Goal: Find specific page/section: Find specific page/section

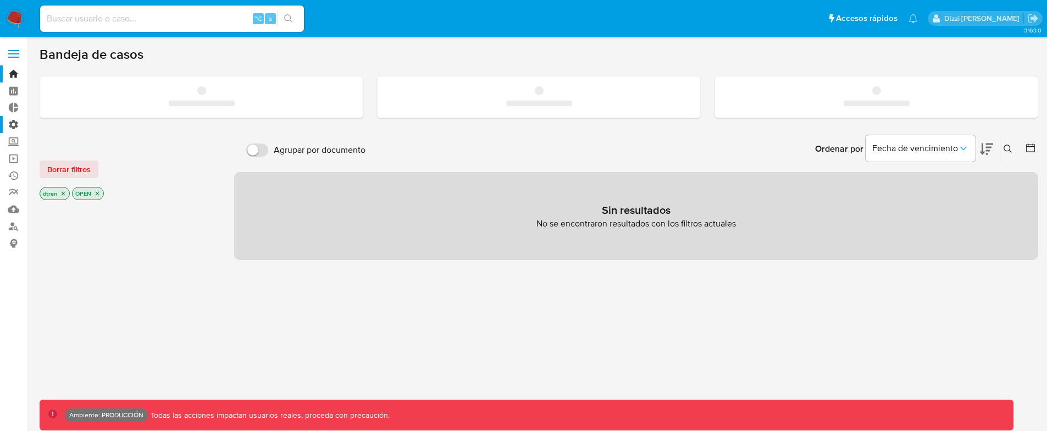
click at [15, 121] on label "Administración" at bounding box center [65, 124] width 131 height 17
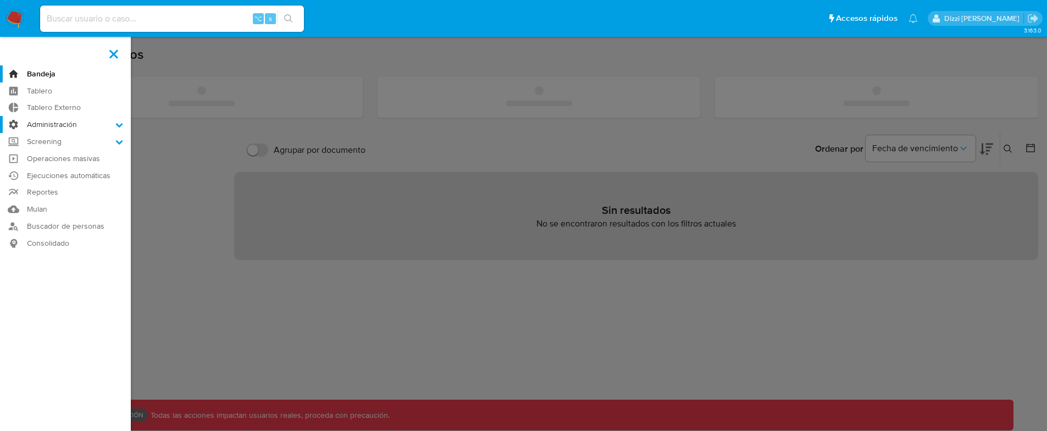
click at [0, 0] on input "Administración" at bounding box center [0, 0] width 0 height 0
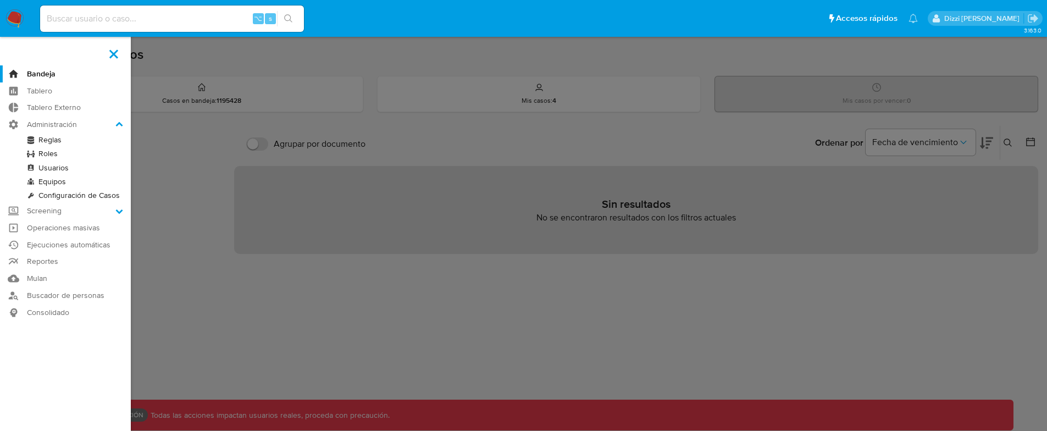
click at [53, 177] on link "Equipos" at bounding box center [65, 182] width 131 height 14
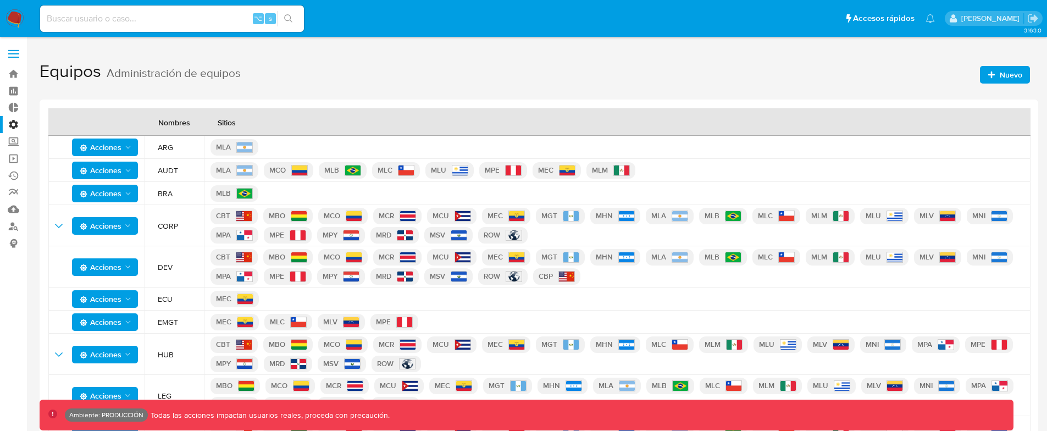
click at [1014, 75] on span "Nuevo" at bounding box center [1011, 75] width 23 height 18
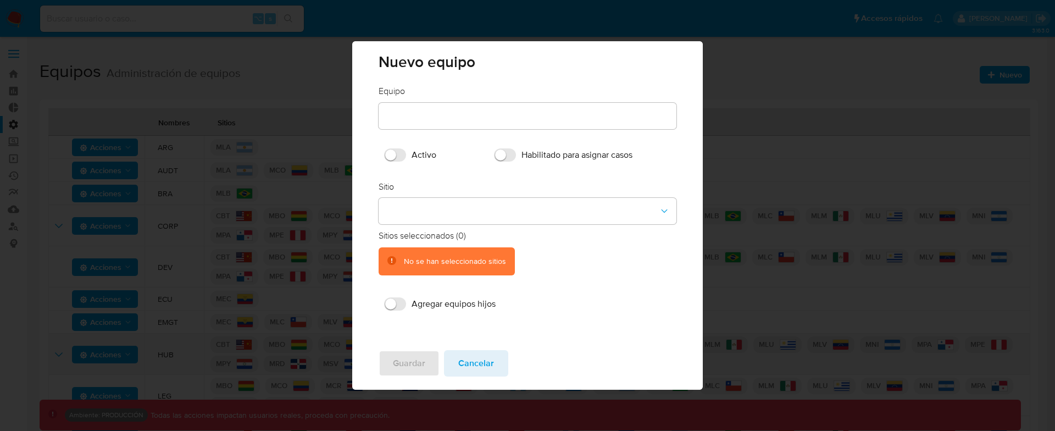
click at [481, 363] on span "Cancelar" at bounding box center [476, 363] width 36 height 24
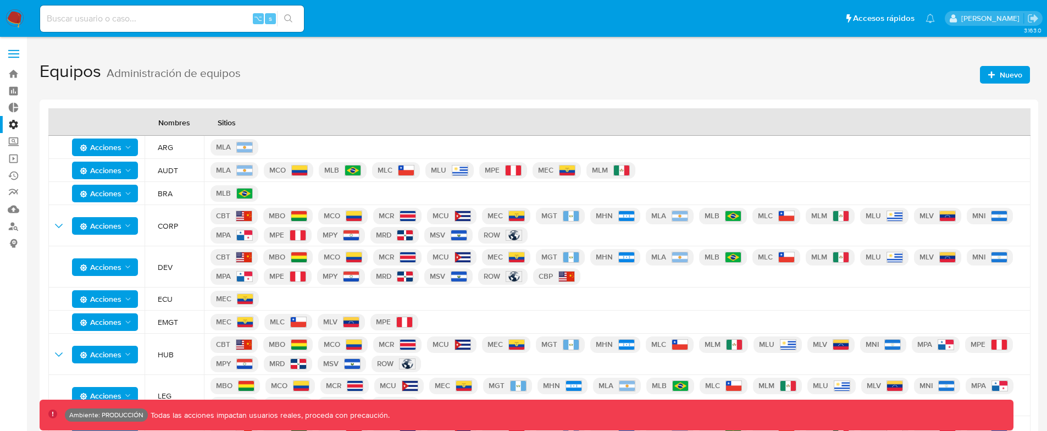
click at [460, 141] on div "MLA" at bounding box center [617, 147] width 813 height 22
click at [115, 149] on span "Acciones" at bounding box center [101, 148] width 42 height 18
click at [115, 193] on button "Ver registros" at bounding box center [105, 201] width 99 height 26
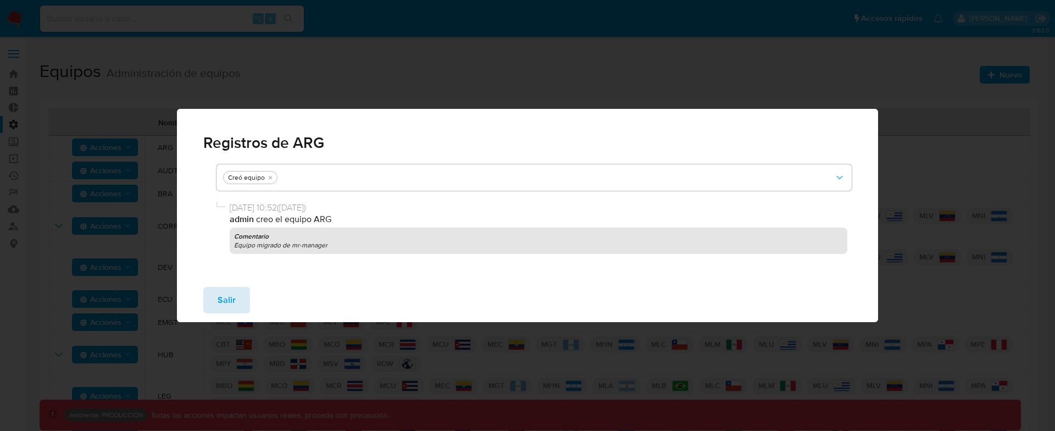
click at [237, 300] on button "Salir" at bounding box center [226, 300] width 47 height 26
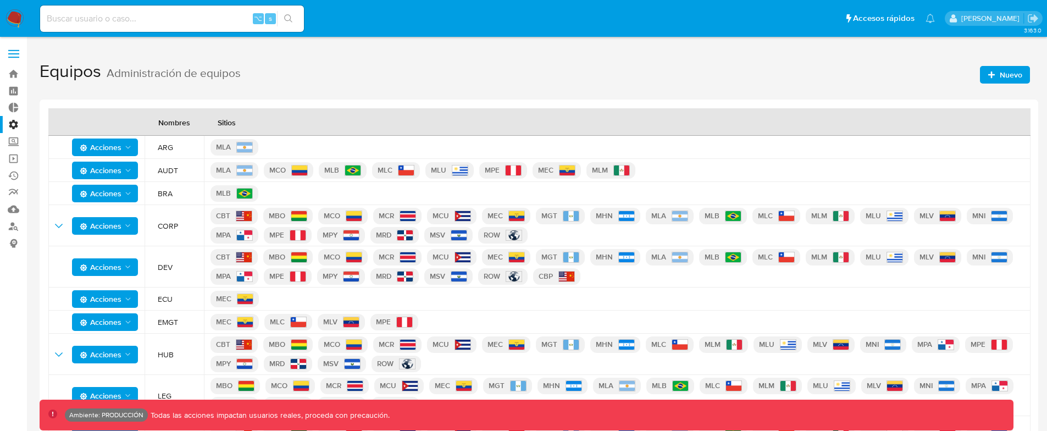
click at [106, 140] on span "Acciones" at bounding box center [101, 148] width 42 height 18
click at [110, 175] on button "Editar" at bounding box center [105, 175] width 99 height 26
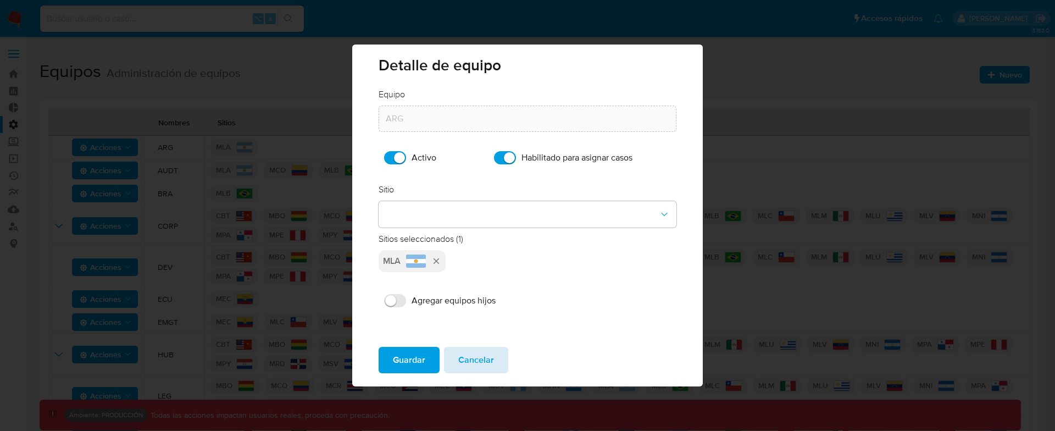
click at [473, 355] on span "Cancelar" at bounding box center [476, 360] width 36 height 24
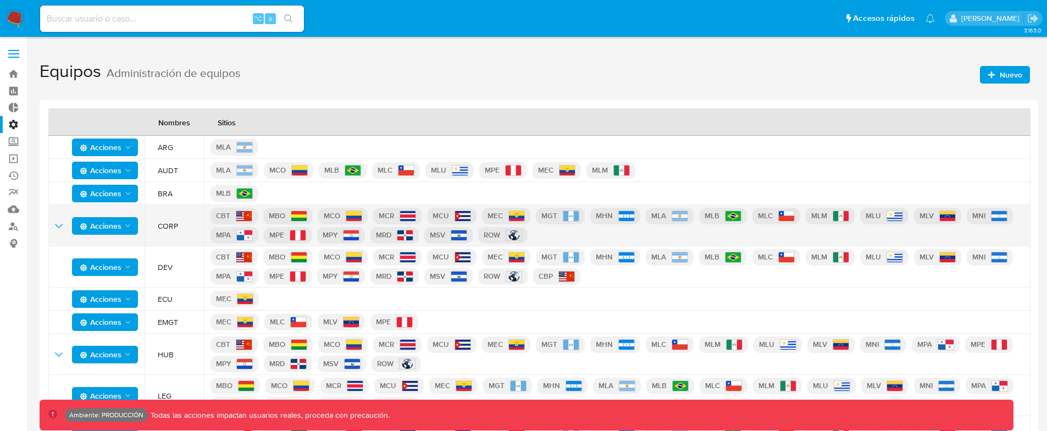
click at [124, 228] on icon "Acciones" at bounding box center [128, 226] width 9 height 9
click at [120, 251] on button "Editar" at bounding box center [105, 253] width 99 height 26
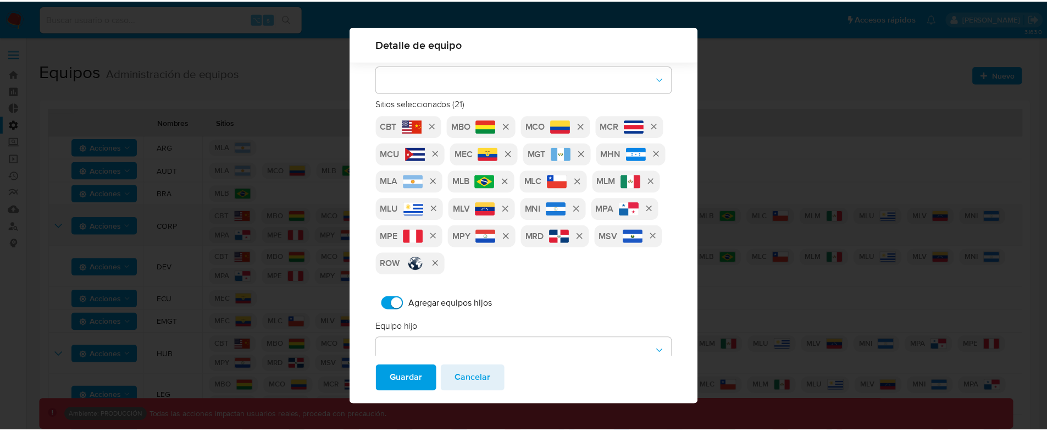
scroll to position [223, 0]
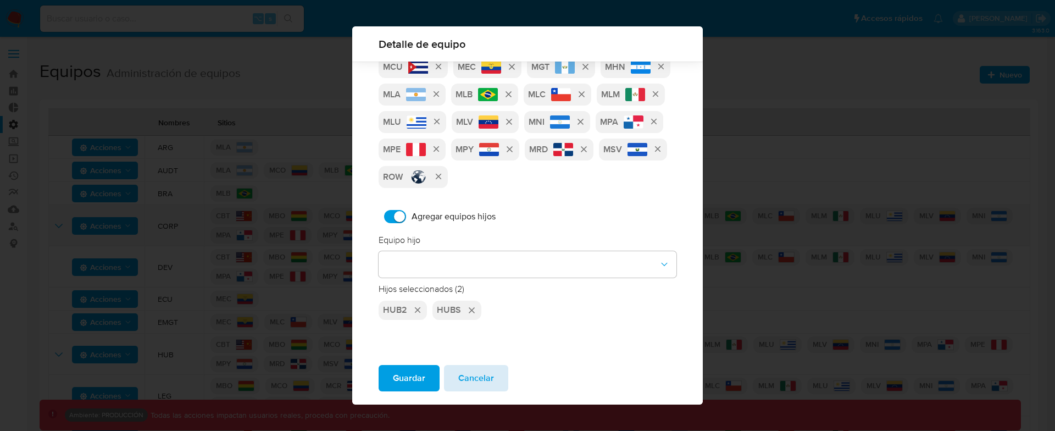
click at [489, 376] on span "Cancelar" at bounding box center [476, 378] width 36 height 24
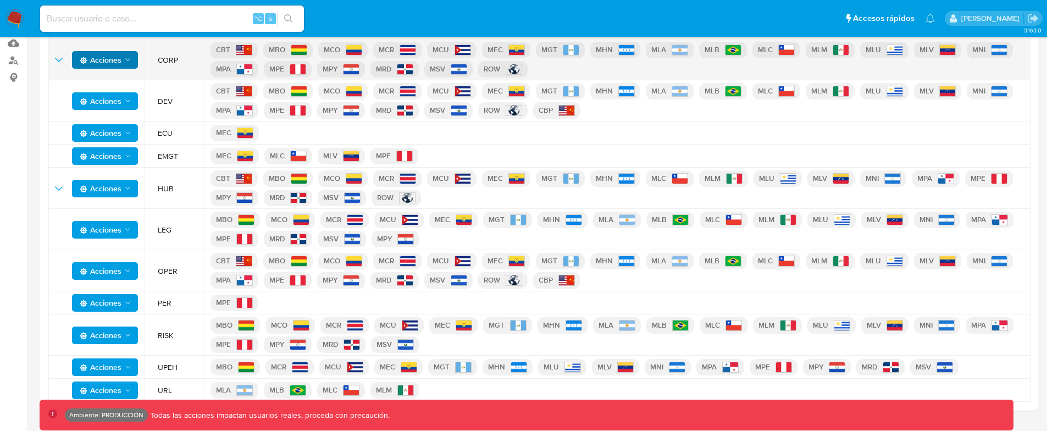
scroll to position [192, 0]
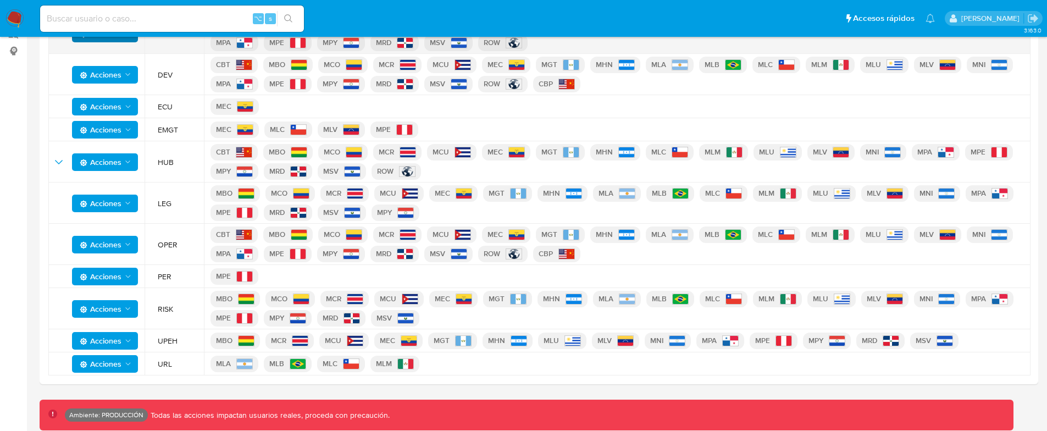
click at [69, 239] on div "Acciones" at bounding box center [93, 245] width 90 height 18
drag, startPoint x: 79, startPoint y: 240, endPoint x: 86, endPoint y: 246, distance: 8.9
click at [80, 239] on span "Acciones" at bounding box center [101, 245] width 42 height 18
click at [118, 300] on button "Ver registros" at bounding box center [105, 298] width 99 height 26
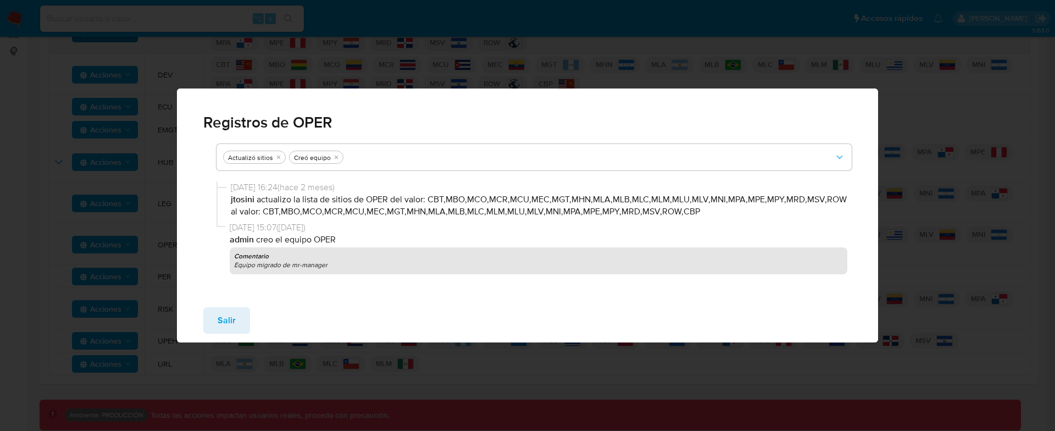
click at [229, 320] on span "Salir" at bounding box center [227, 320] width 18 height 24
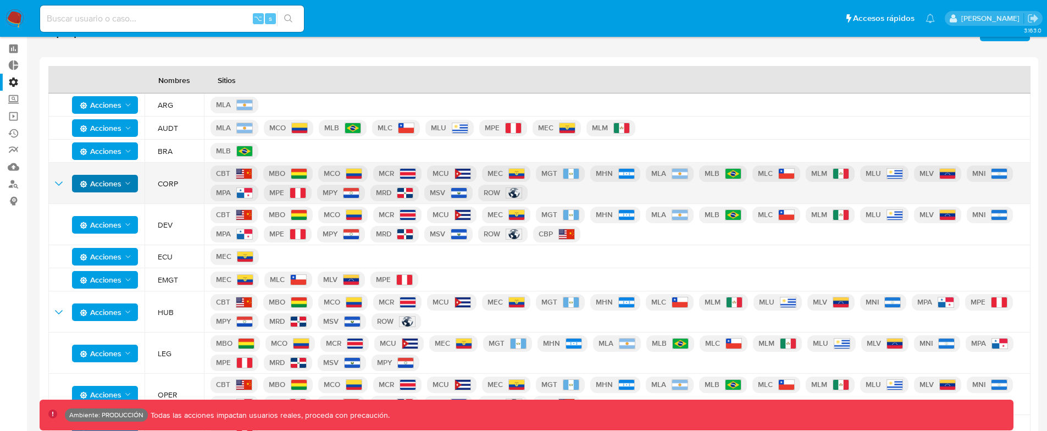
scroll to position [0, 0]
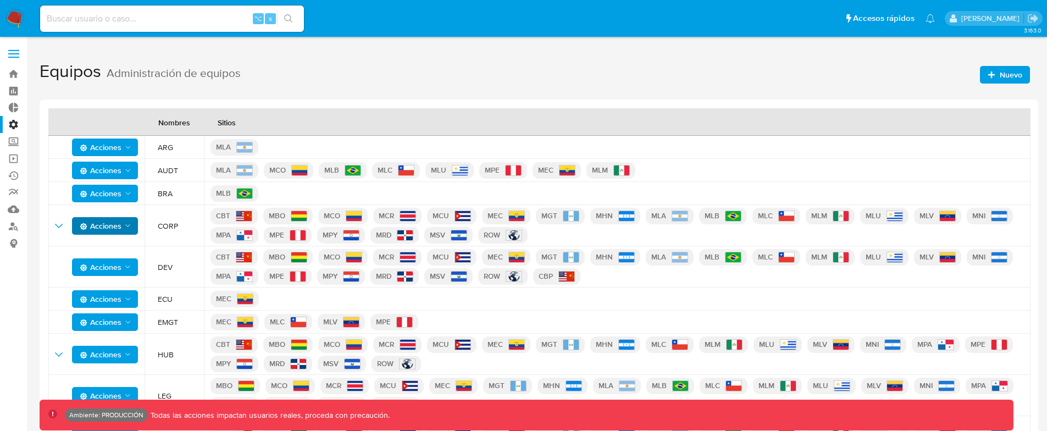
click at [107, 256] on td "Acciones" at bounding box center [96, 266] width 96 height 41
click at [108, 264] on span "Acciones" at bounding box center [101, 267] width 42 height 18
click at [111, 283] on button "Editar" at bounding box center [105, 294] width 99 height 26
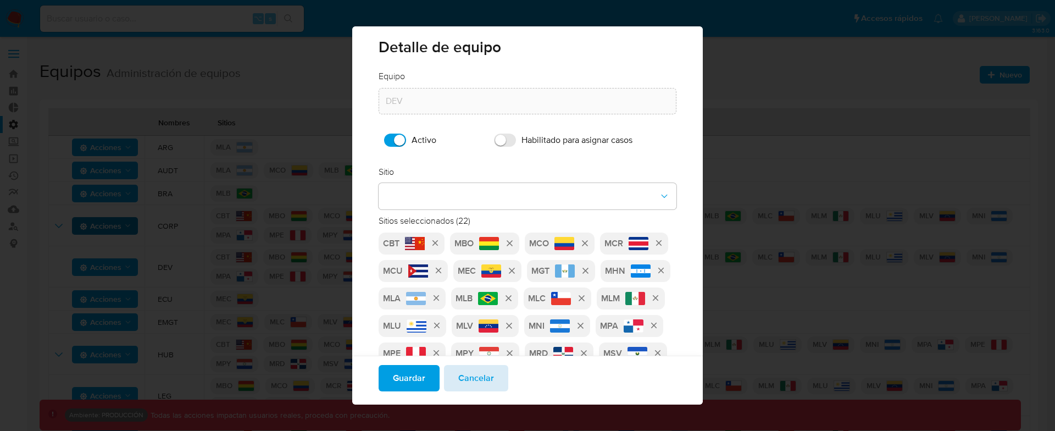
click at [499, 370] on button "Cancelar" at bounding box center [476, 378] width 64 height 26
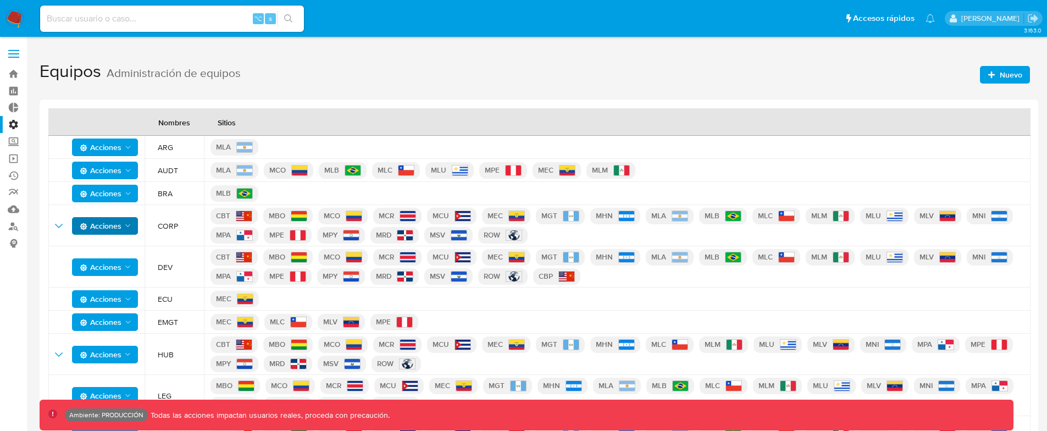
click at [765, 173] on div "MLA MCO MLB MLC MLU MPE MEC MLM" at bounding box center [617, 170] width 813 height 22
drag, startPoint x: 748, startPoint y: 159, endPoint x: 157, endPoint y: 160, distance: 590.9
click at [151, 164] on tr "Acciones AUDT MLA MCO MLB MLC MLU MPE MEC MLM" at bounding box center [539, 170] width 982 height 23
click at [379, 72] on h1 "Equipos Administración de equipos Nuevo" at bounding box center [539, 72] width 999 height 38
click at [177, 71] on span "Administración de equipos" at bounding box center [174, 73] width 134 height 35
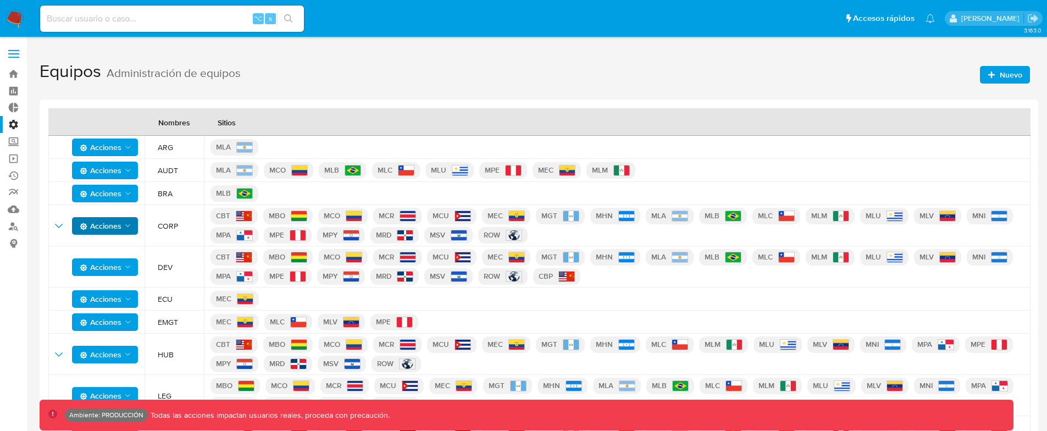
click at [177, 71] on span "Administración de equipos" at bounding box center [174, 73] width 134 height 35
click at [275, 67] on h1 "Equipos Administración de equipos Nuevo" at bounding box center [539, 72] width 999 height 38
click at [15, 119] on label "Administración" at bounding box center [65, 124] width 131 height 17
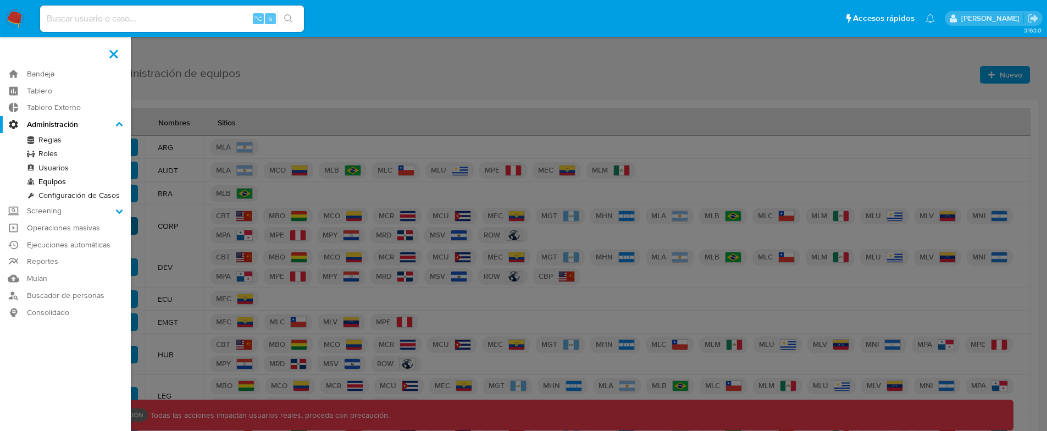
click at [0, 0] on input "Administración" at bounding box center [0, 0] width 0 height 0
click at [76, 197] on link "Configuración de Casos" at bounding box center [65, 196] width 131 height 14
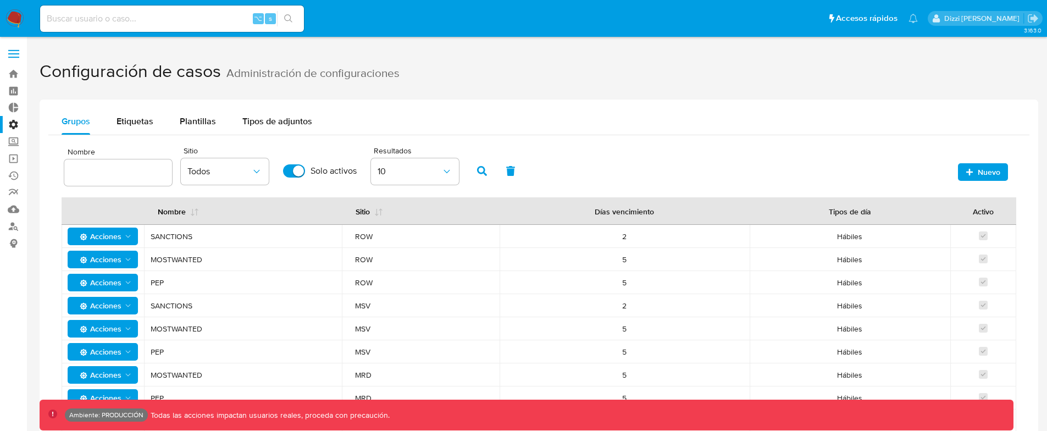
click at [15, 122] on label "Administración" at bounding box center [65, 124] width 131 height 17
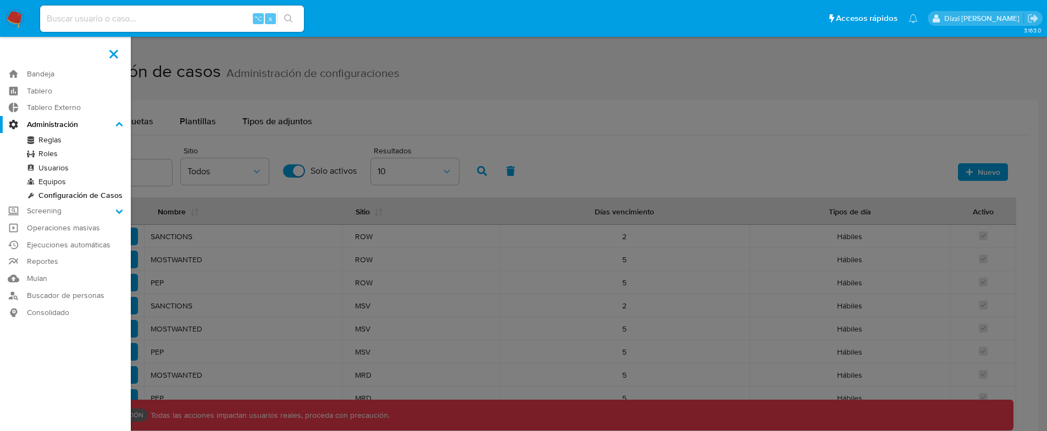
click at [0, 0] on input "Administración" at bounding box center [0, 0] width 0 height 0
click at [62, 166] on link "Usuarios" at bounding box center [65, 168] width 131 height 14
